Goal: Task Accomplishment & Management: Use online tool/utility

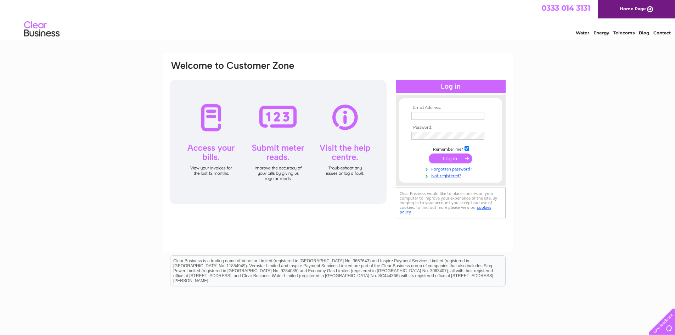
click at [425, 118] on input "text" at bounding box center [448, 116] width 73 height 8
type input "a.bott@hotmail.co.uk"
click at [458, 156] on input "submit" at bounding box center [451, 159] width 44 height 10
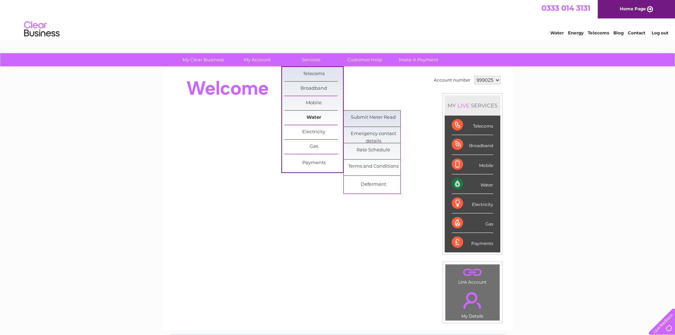
click at [321, 116] on link "Water" at bounding box center [314, 118] width 58 height 14
click at [381, 117] on link "Submit Meter Read" at bounding box center [373, 118] width 58 height 14
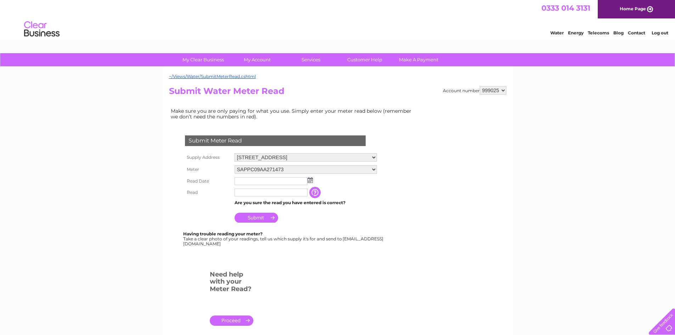
click at [309, 183] on img at bounding box center [310, 180] width 5 height 6
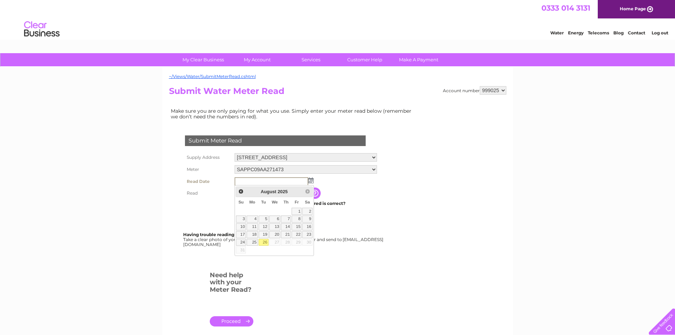
click at [264, 244] on link "26" at bounding box center [264, 242] width 10 height 7
type input "2025/08/26"
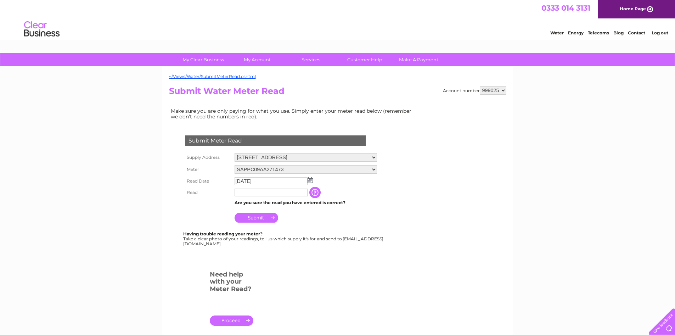
click at [258, 196] on input "text" at bounding box center [271, 193] width 73 height 8
type input "02561"
click at [261, 217] on input "Submit" at bounding box center [257, 218] width 44 height 10
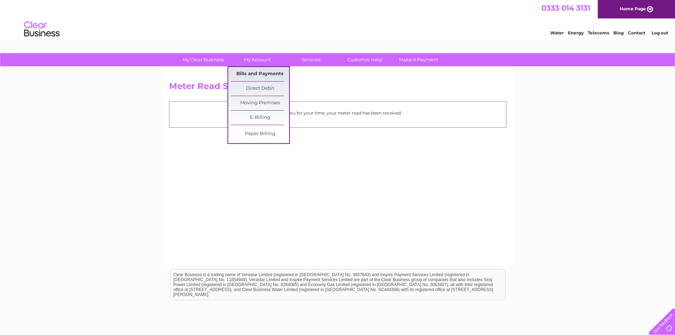
click at [262, 78] on link "Bills and Payments" at bounding box center [260, 74] width 58 height 14
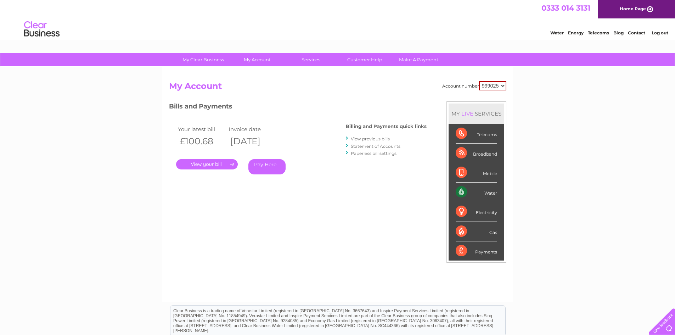
click at [387, 139] on link "View previous bills" at bounding box center [370, 138] width 39 height 5
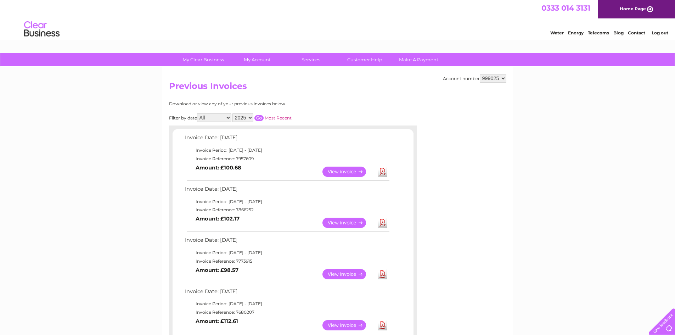
click at [355, 171] on link "View" at bounding box center [349, 172] width 52 height 10
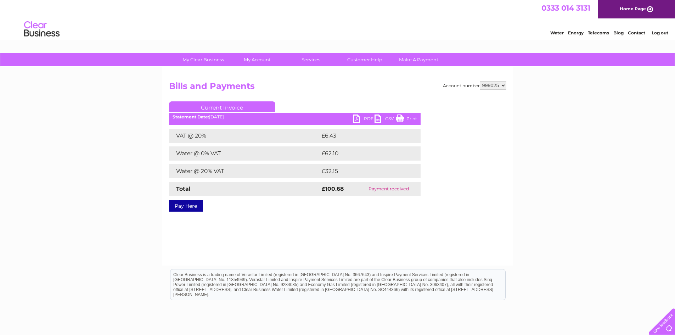
click at [363, 119] on link "PDF" at bounding box center [363, 119] width 21 height 10
click at [359, 120] on link "PDF" at bounding box center [363, 119] width 21 height 10
click at [366, 120] on link "PDF" at bounding box center [363, 119] width 21 height 10
click at [661, 34] on link "Log out" at bounding box center [660, 32] width 17 height 5
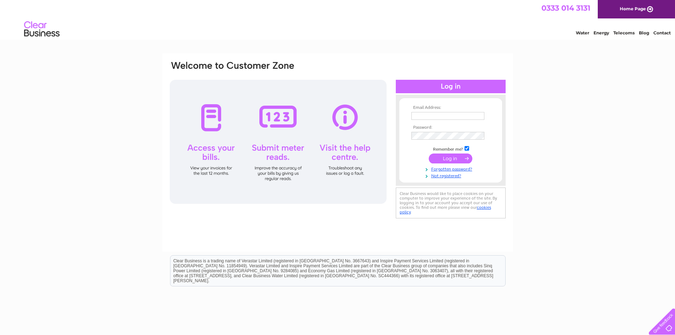
click at [436, 116] on input "text" at bounding box center [448, 116] width 73 height 8
type input "[EMAIL_ADDRESS][DOMAIN_NAME]"
click at [450, 159] on input "submit" at bounding box center [451, 159] width 44 height 10
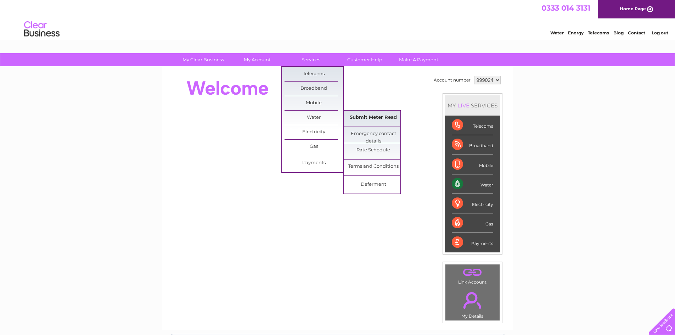
click at [370, 117] on link "Submit Meter Read" at bounding box center [373, 118] width 58 height 14
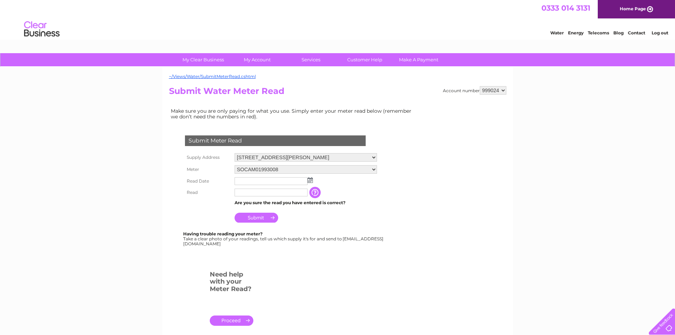
click at [308, 181] on img at bounding box center [310, 180] width 5 height 6
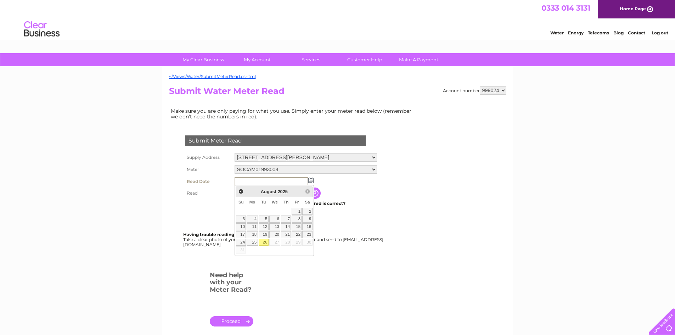
click at [265, 243] on link "26" at bounding box center [264, 242] width 10 height 7
type input "2025/08/26"
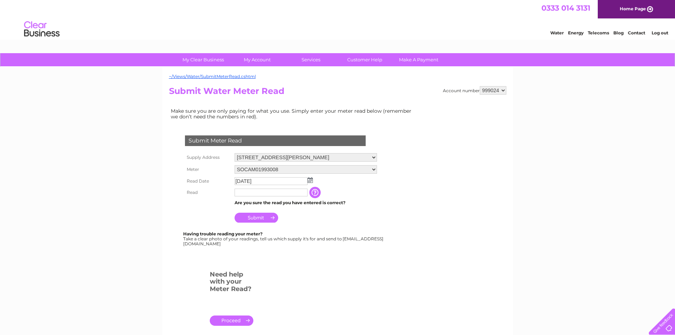
click at [259, 195] on input "text" at bounding box center [271, 193] width 73 height 8
type input "726"
click at [258, 218] on input "Submit" at bounding box center [257, 218] width 44 height 10
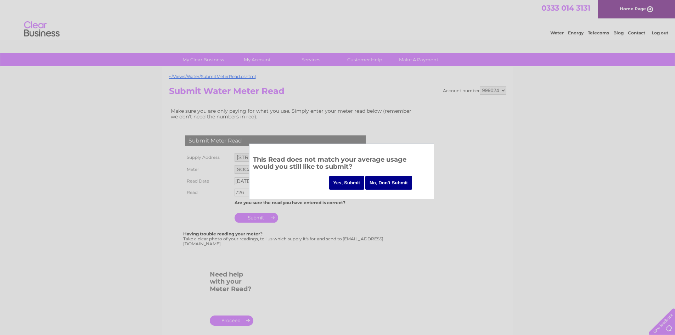
click at [348, 185] on input "Yes, Submit" at bounding box center [346, 183] width 35 height 14
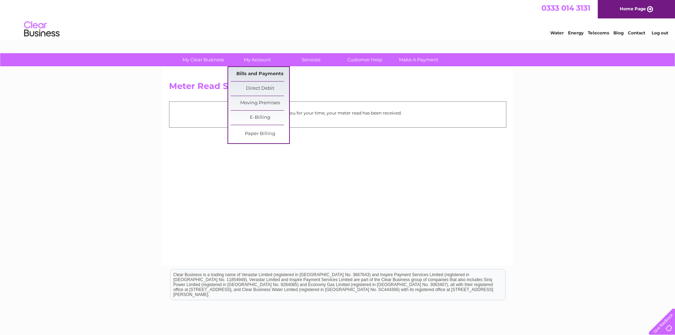
click at [256, 74] on link "Bills and Payments" at bounding box center [260, 74] width 58 height 14
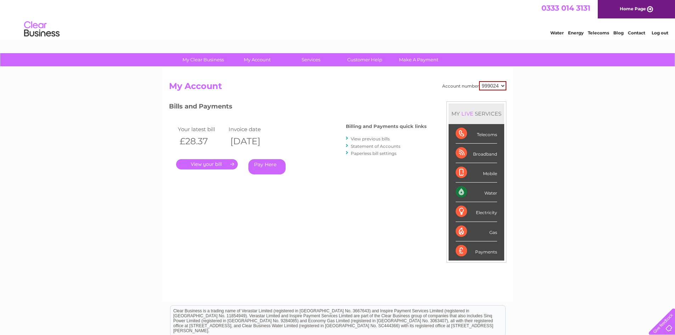
click at [361, 140] on link "View previous bills" at bounding box center [370, 138] width 39 height 5
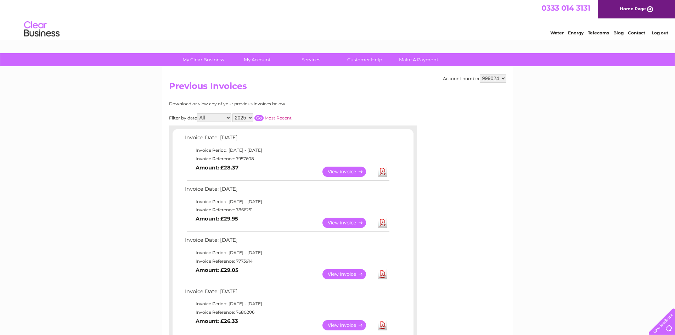
click at [358, 173] on link "View" at bounding box center [349, 172] width 52 height 10
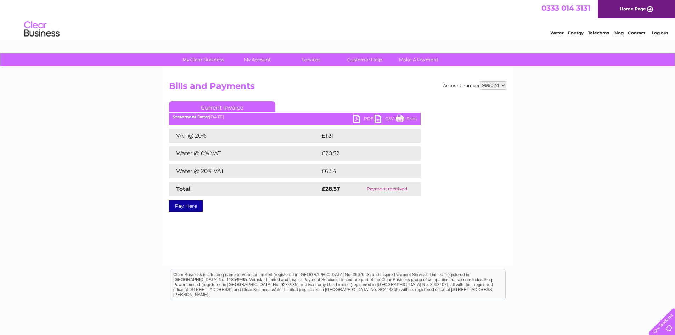
click at [366, 115] on link "PDF" at bounding box center [363, 119] width 21 height 10
